Goal: Register for event/course

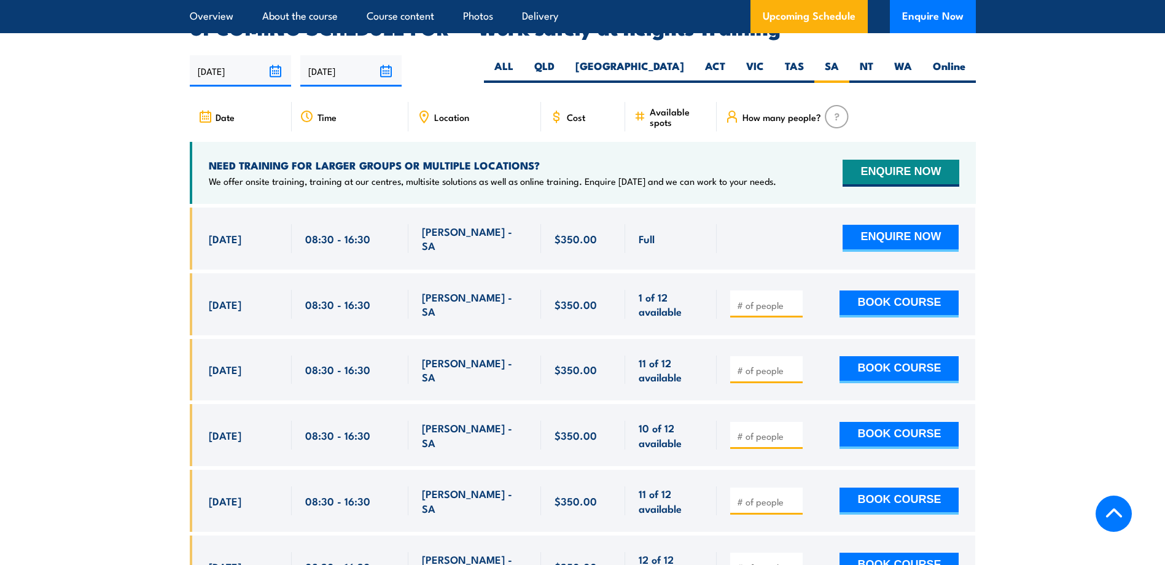
click at [109, 277] on section "UPCOMING SCHEDULE FOR - "Work safely at heights Training" 14/05/2025 10/11/2025" at bounding box center [582, 349] width 1165 height 663
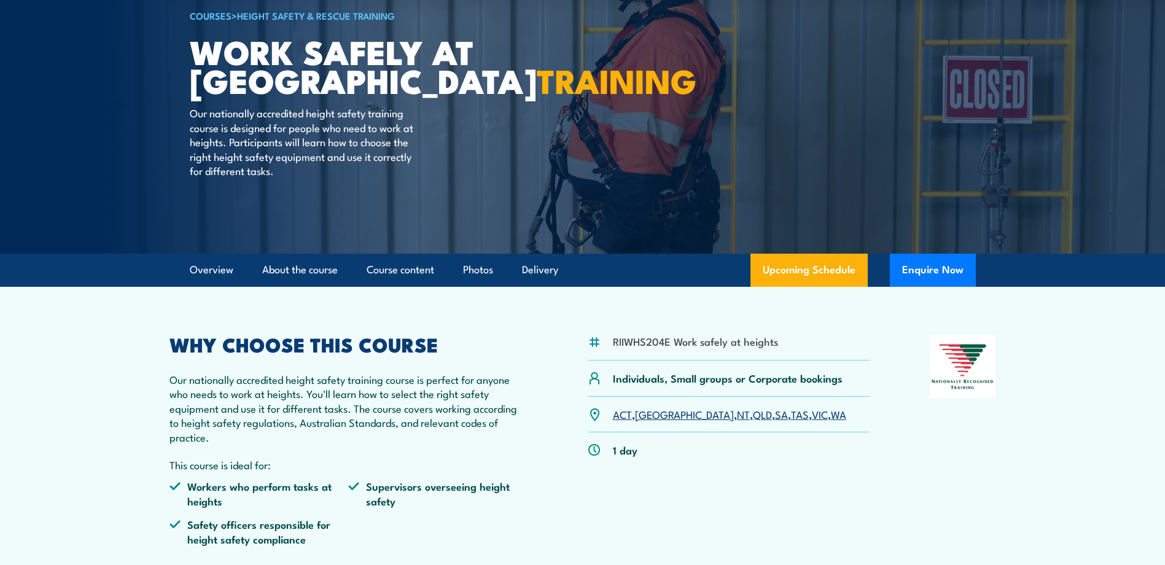
scroll to position [173, 0]
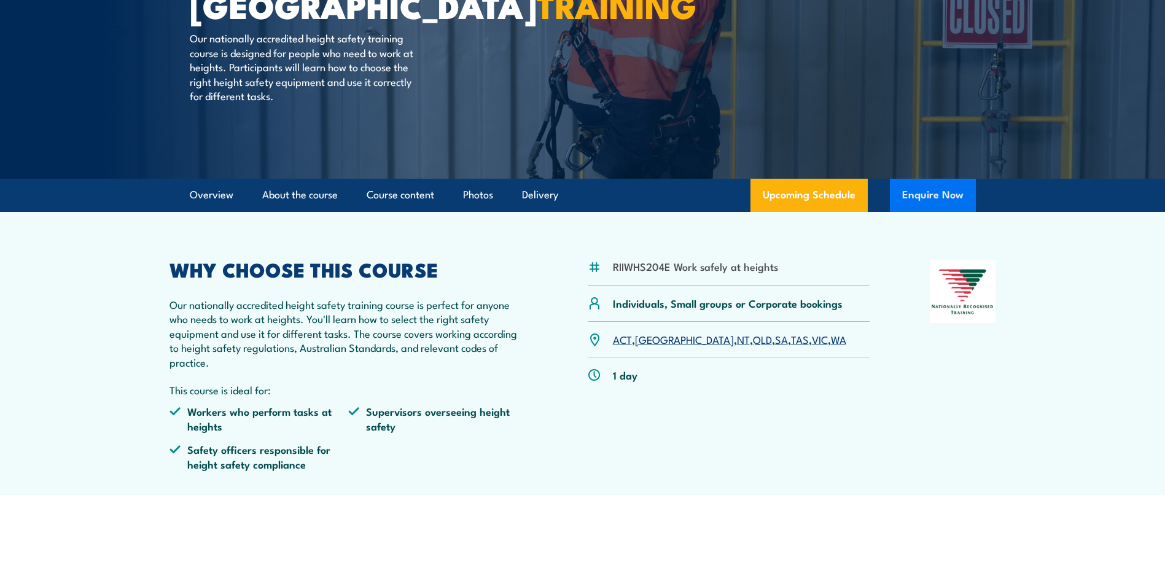
click at [942, 195] on button "Enquire Now" at bounding box center [933, 195] width 86 height 33
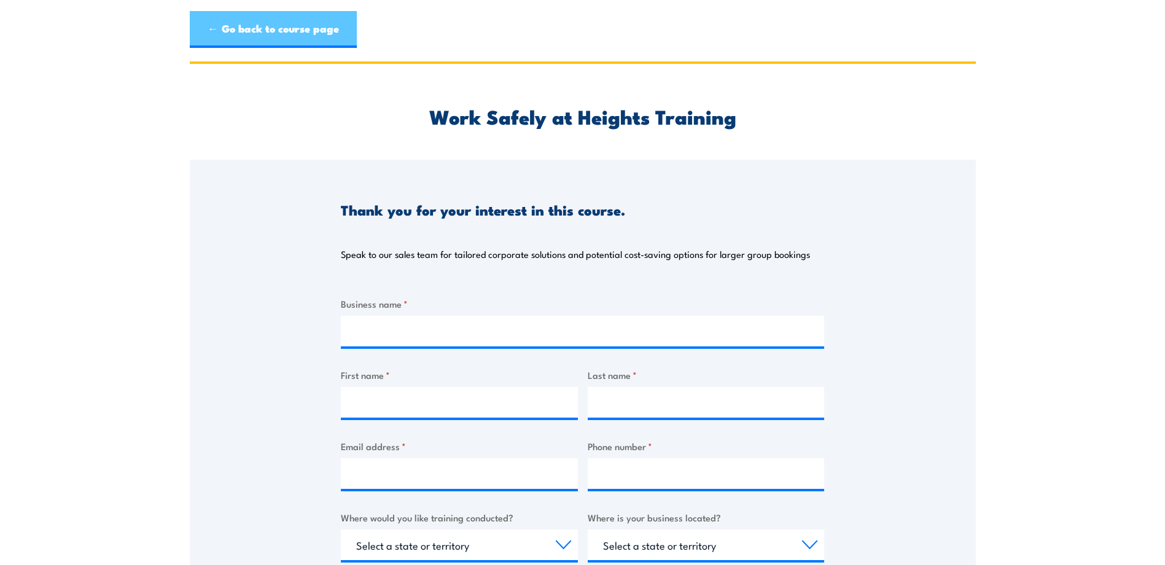
click at [233, 33] on link "← Go back to course page" at bounding box center [273, 29] width 167 height 37
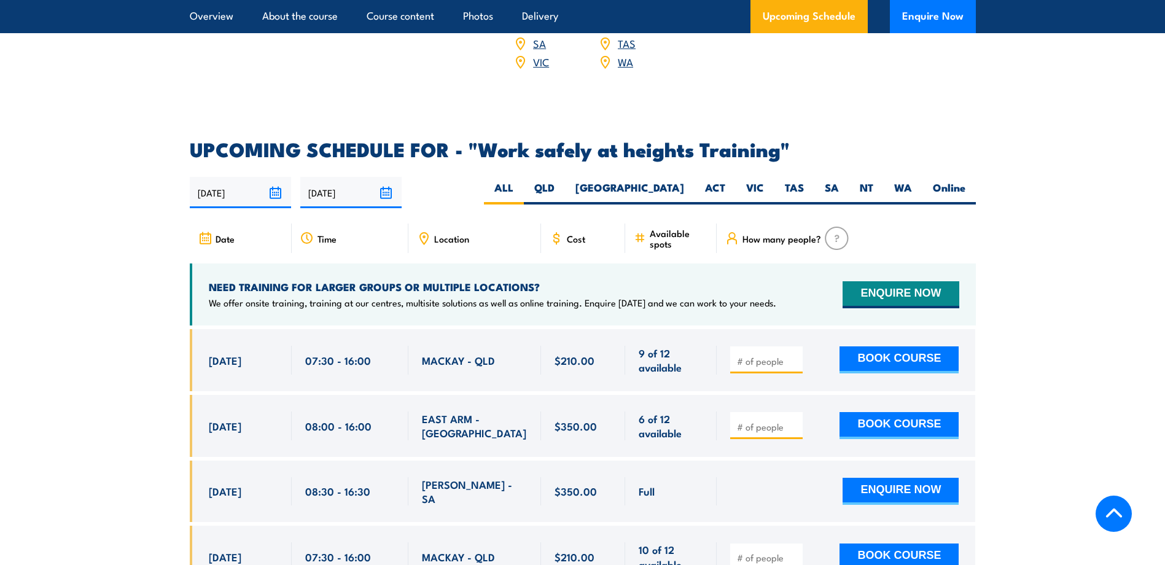
scroll to position [1831, 0]
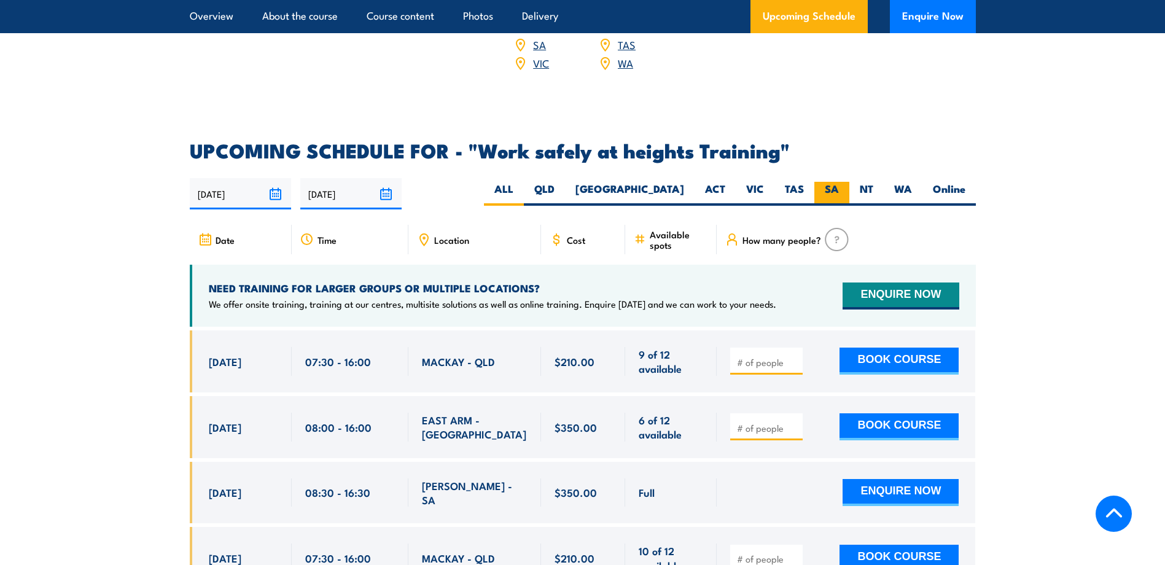
click at [829, 182] on label "SA" at bounding box center [831, 194] width 35 height 24
click at [839, 182] on input "SA" at bounding box center [843, 186] width 8 height 8
radio input "true"
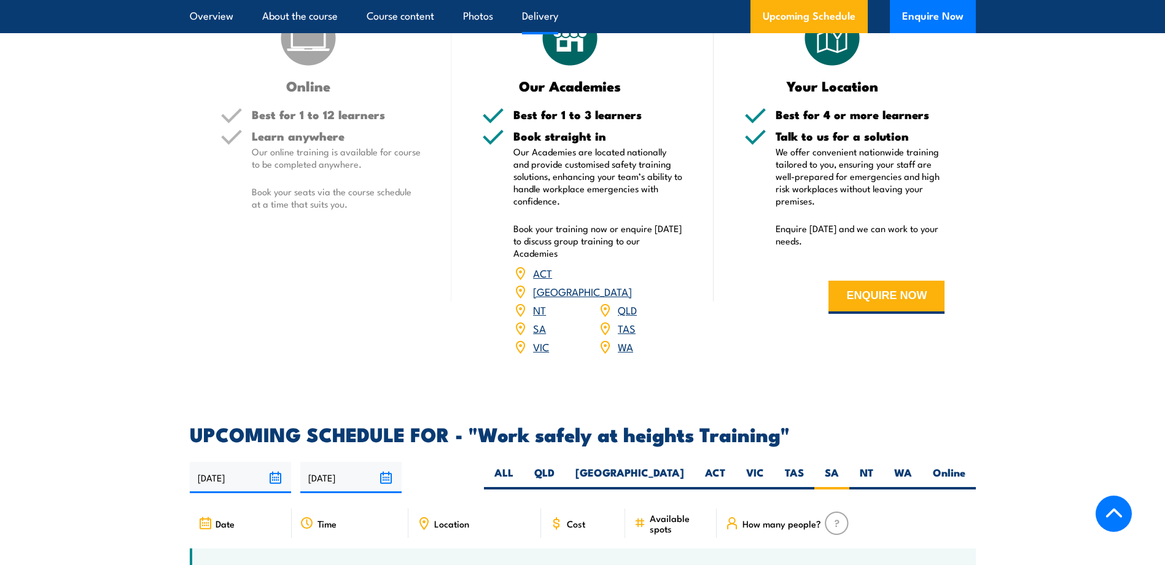
scroll to position [1490, 0]
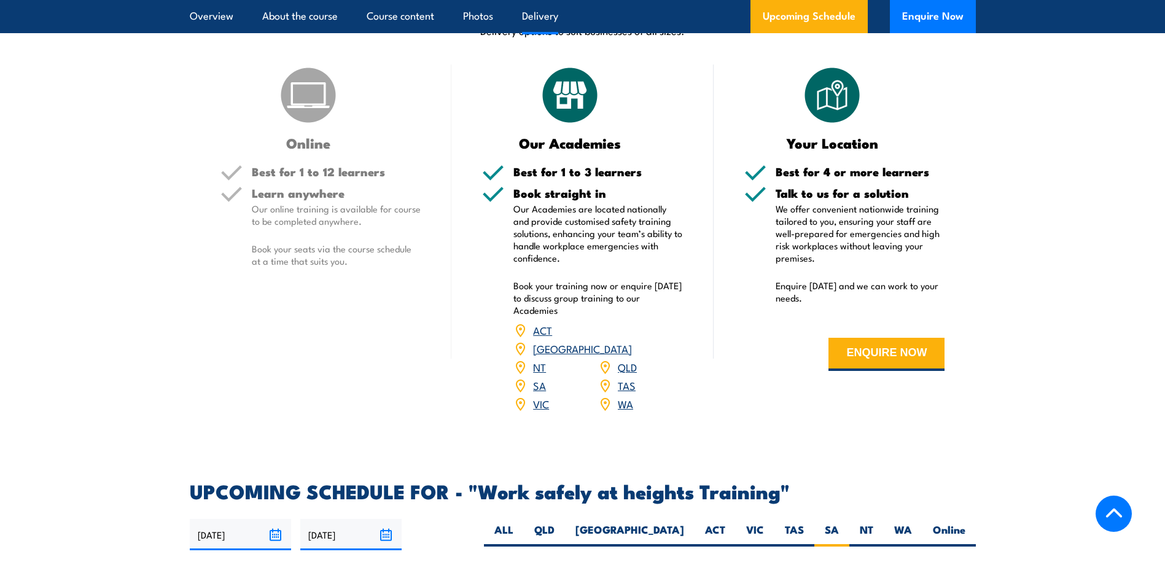
click at [543, 378] on link "SA" at bounding box center [539, 385] width 13 height 15
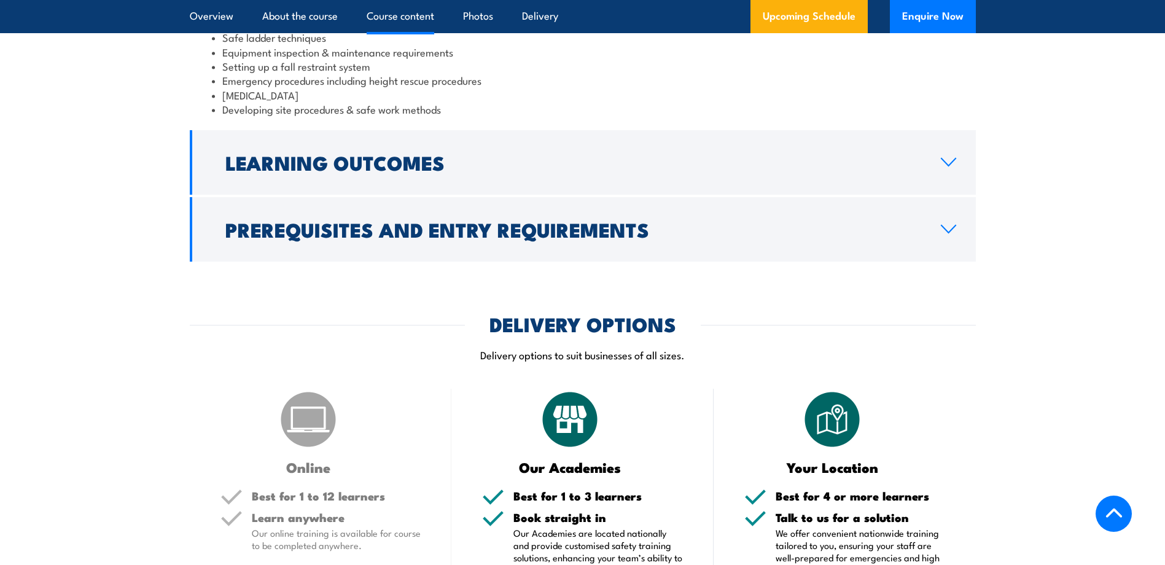
scroll to position [1122, 0]
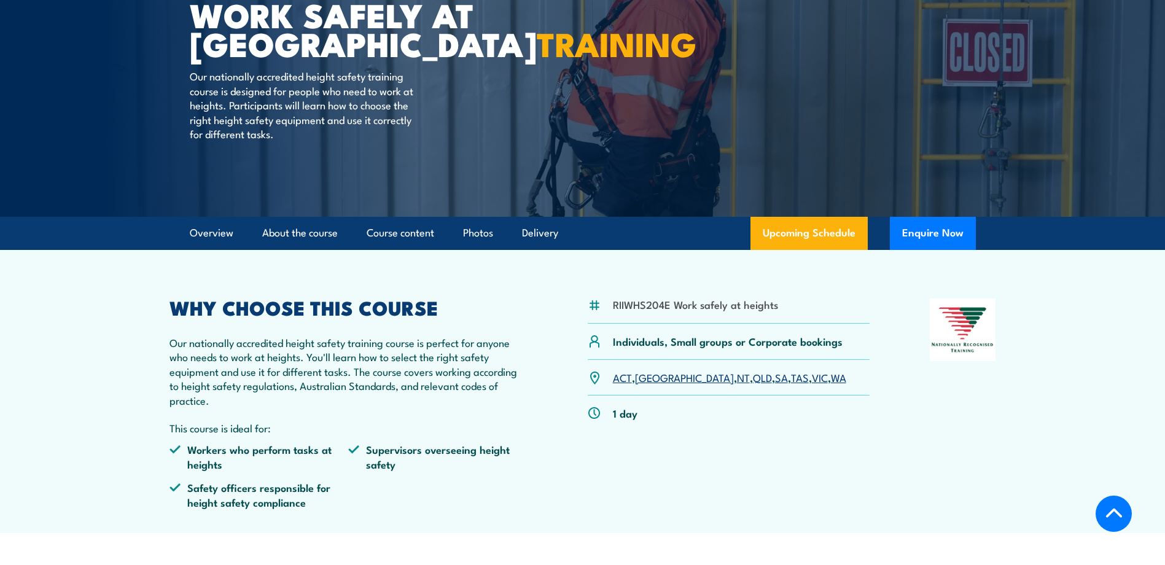
scroll to position [246, 0]
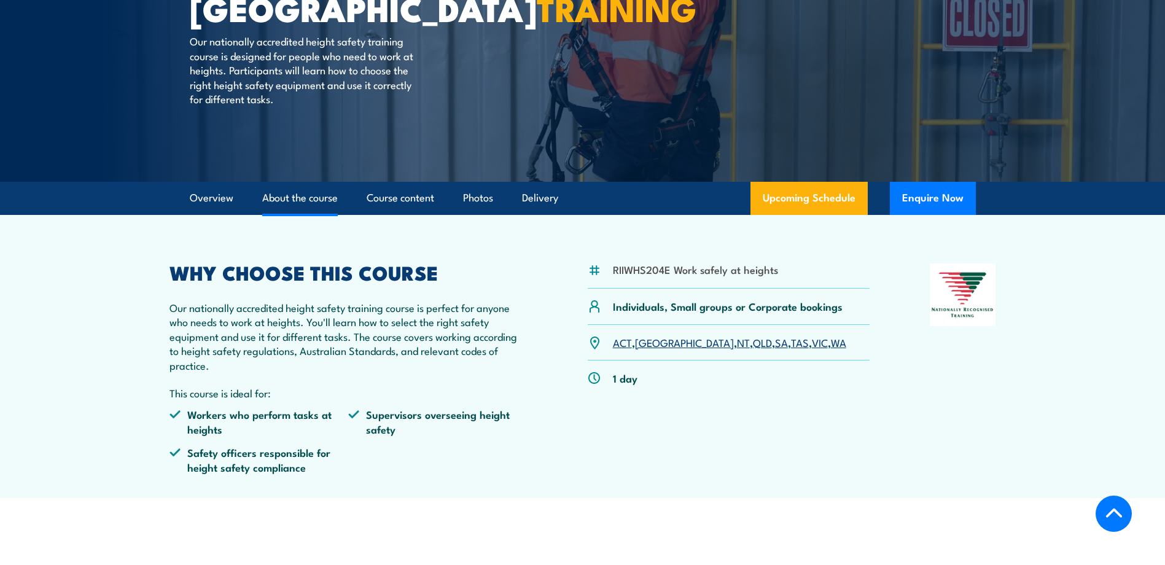
click at [286, 195] on link "About the course" at bounding box center [300, 198] width 76 height 33
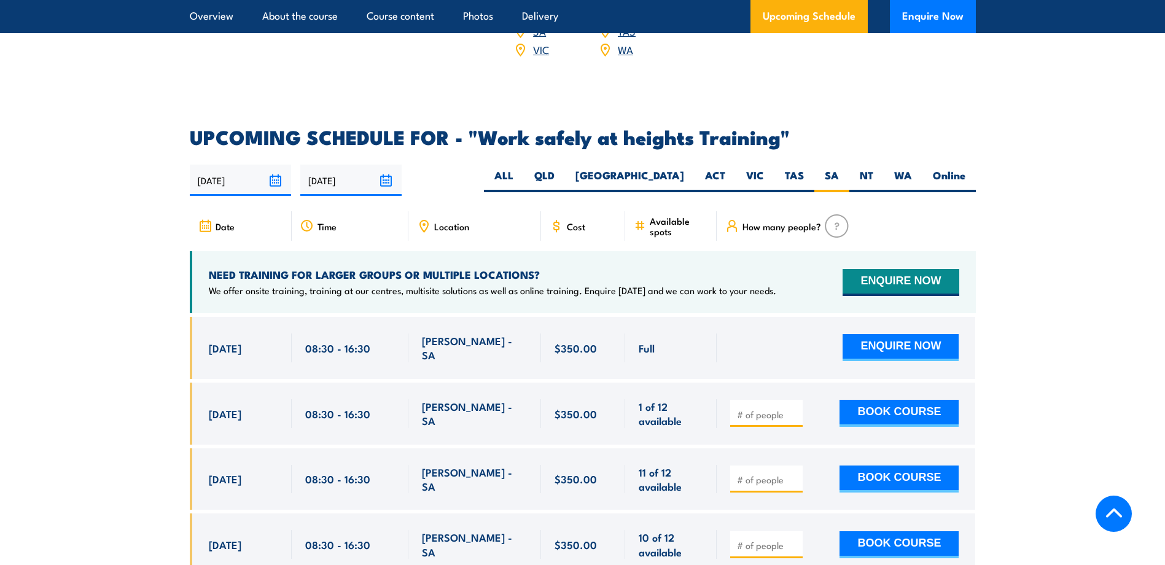
scroll to position [1913, 0]
